Goal: Information Seeking & Learning: Learn about a topic

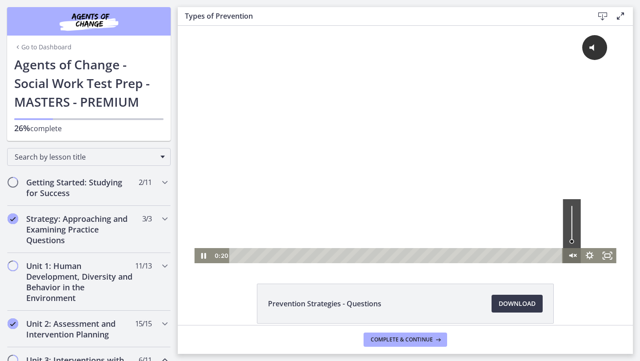
click at [573, 259] on icon "Unmute" at bounding box center [572, 255] width 18 height 15
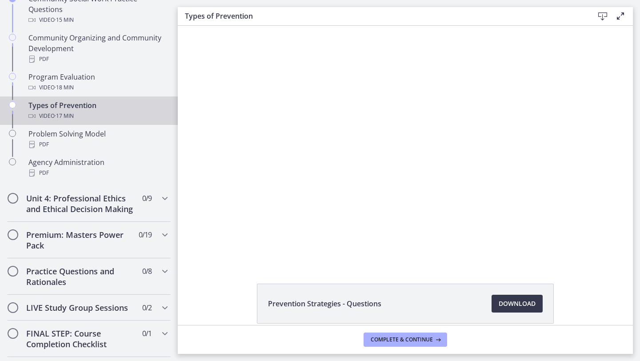
scroll to position [549, 0]
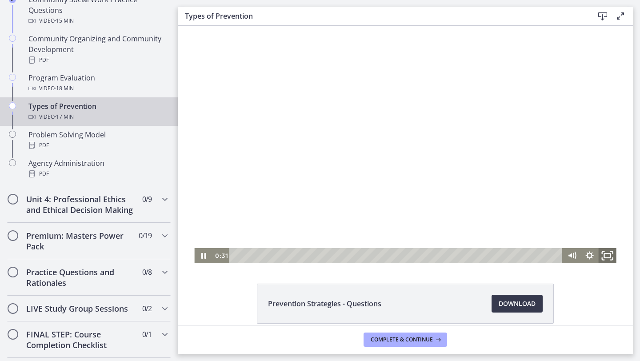
click at [607, 256] on icon "Fullscreen" at bounding box center [607, 256] width 21 height 18
click at [605, 255] on icon "Fullscreen" at bounding box center [608, 255] width 18 height 15
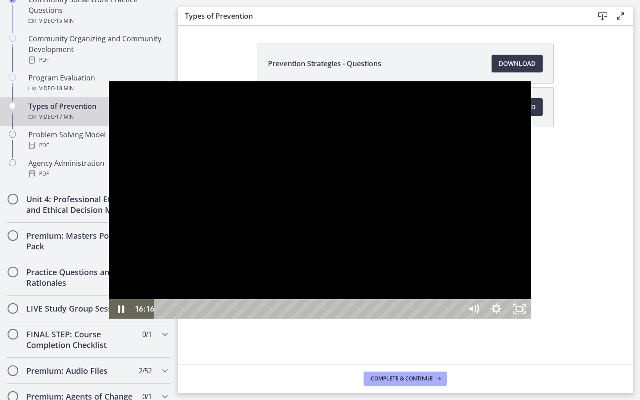
click at [456, 319] on div "17:11" at bounding box center [309, 309] width 293 height 20
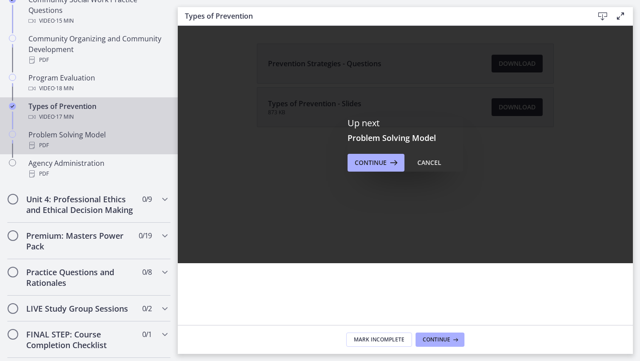
scroll to position [0, 0]
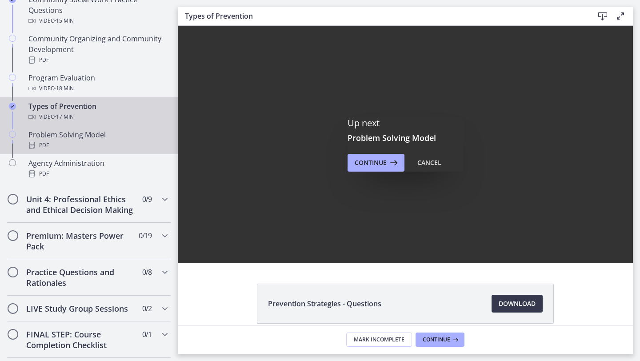
click at [91, 144] on div "PDF" at bounding box center [97, 145] width 139 height 11
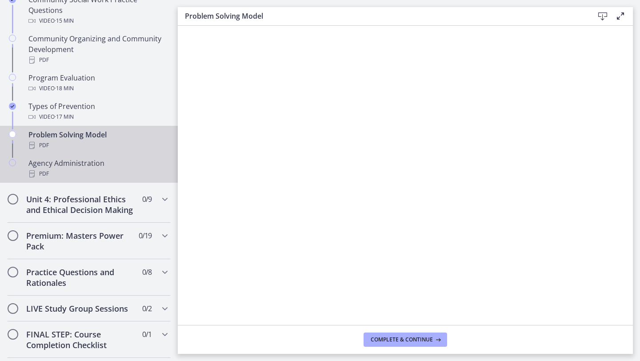
click at [72, 158] on div "Agency Administration PDF" at bounding box center [97, 168] width 139 height 21
click at [107, 136] on div "Problem Solving Model PDF" at bounding box center [97, 139] width 139 height 21
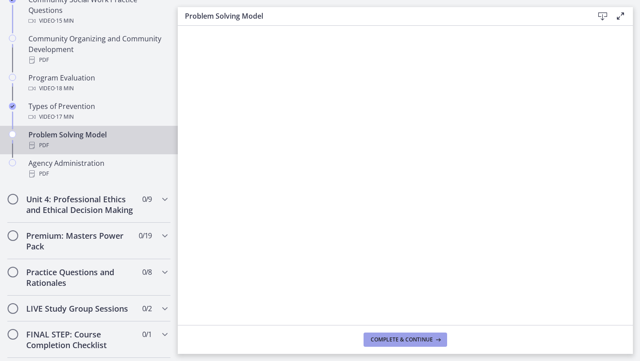
click at [383, 338] on span "Complete & continue" at bounding box center [402, 339] width 62 height 7
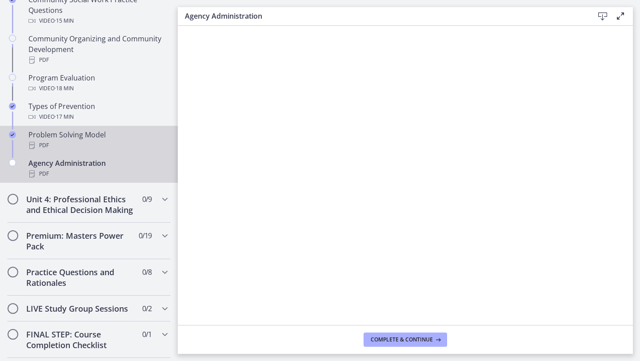
click at [79, 139] on div "Problem Solving Model PDF" at bounding box center [97, 139] width 139 height 21
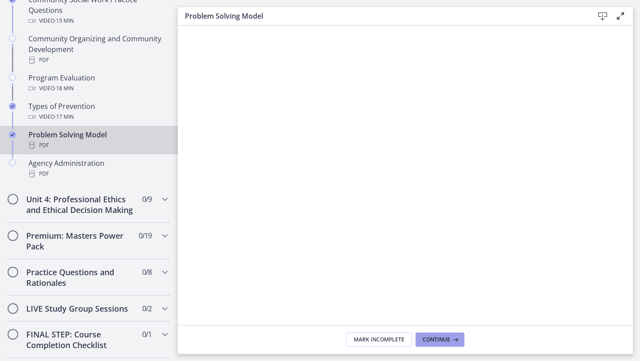
click at [447, 341] on span "Continue" at bounding box center [437, 339] width 28 height 7
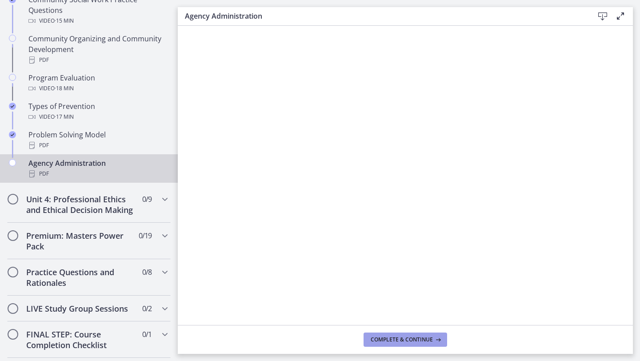
click at [416, 332] on button "Complete & continue" at bounding box center [405, 339] width 84 height 14
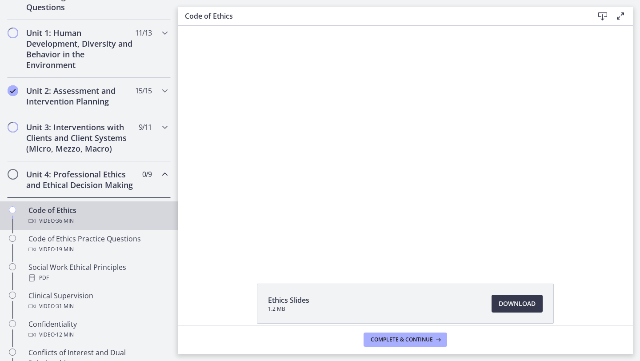
scroll to position [232, 0]
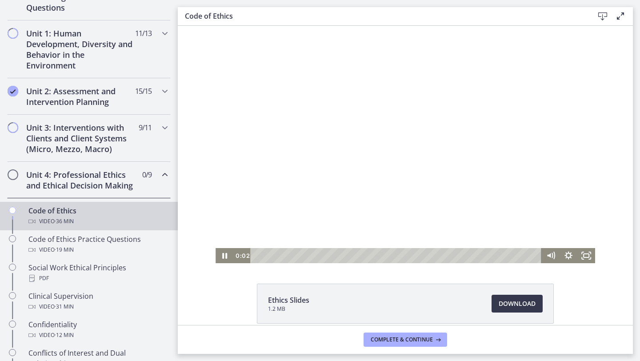
click at [326, 186] on div at bounding box center [405, 144] width 379 height 237
